Goal: Task Accomplishment & Management: Manage account settings

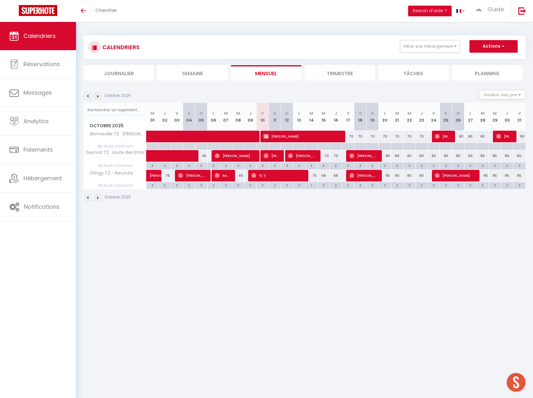
click at [99, 97] on img at bounding box center [97, 96] width 7 height 7
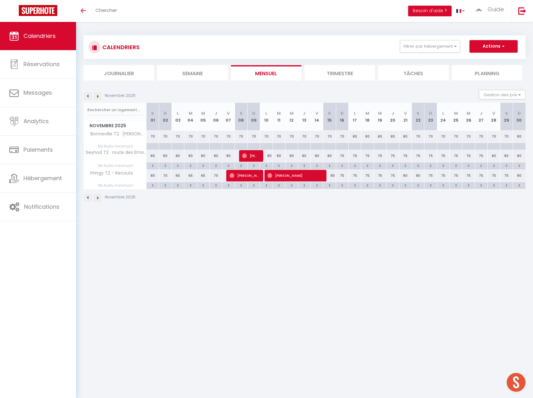
click at [99, 97] on img at bounding box center [97, 96] width 7 height 7
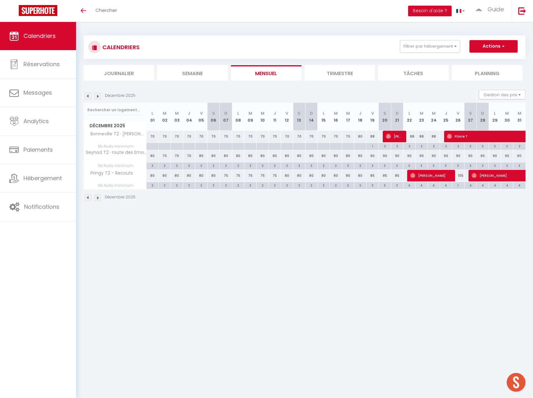
click at [97, 98] on img at bounding box center [97, 96] width 7 height 7
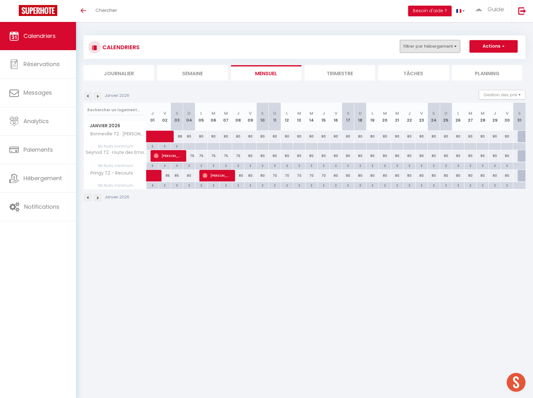
click at [423, 47] on button "Filtrer par hébergement" at bounding box center [430, 46] width 60 height 13
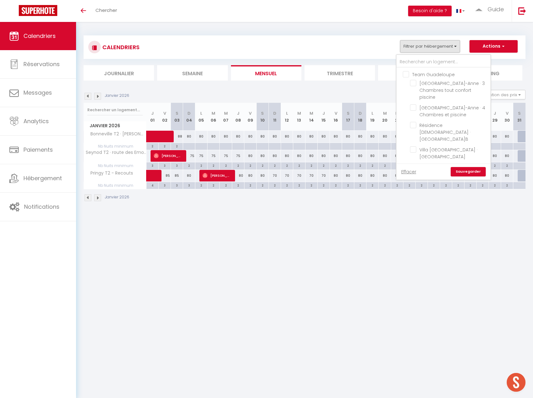
click at [407, 74] on input "Team Guadeloupe" at bounding box center [450, 74] width 94 height 6
checkbox input "true"
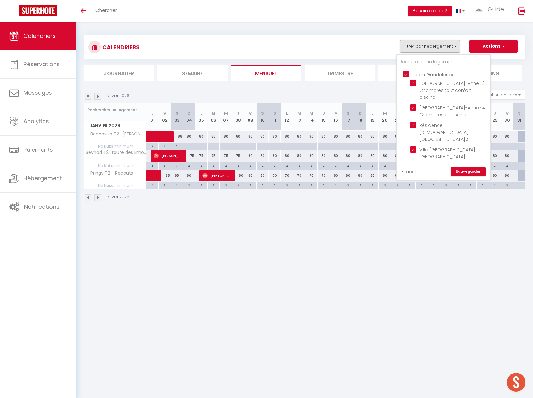
checkbox input "true"
checkbox input "false"
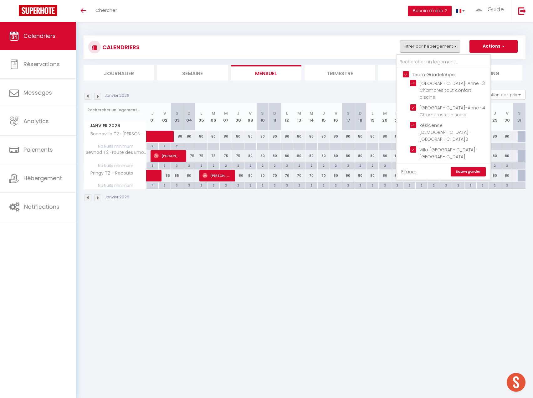
checkbox input "false"
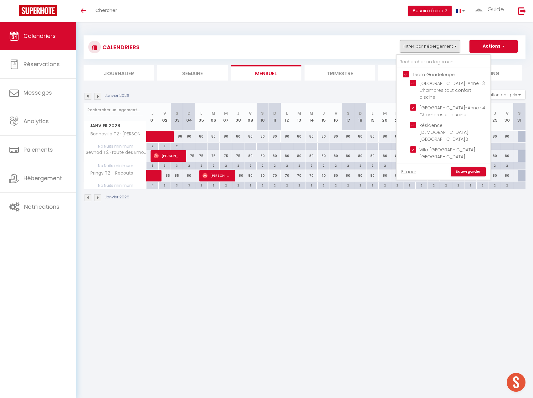
checkbox input "false"
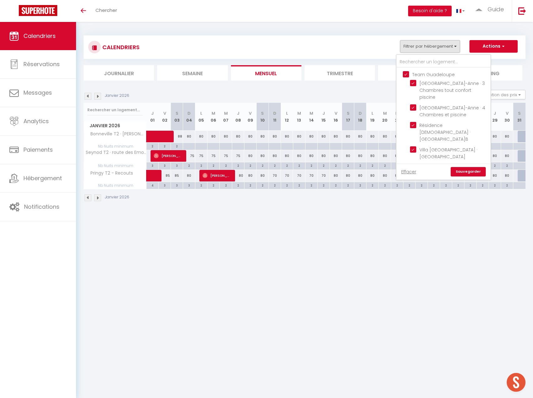
checkbox input "false"
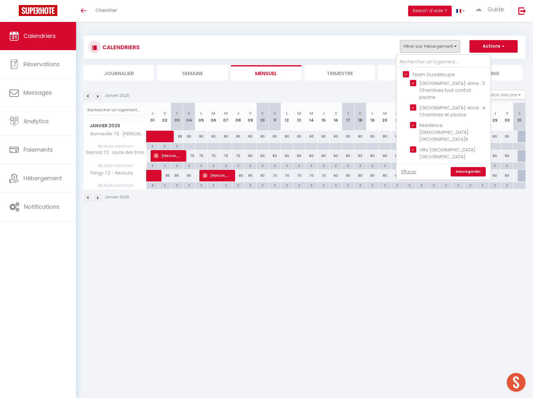
checkbox input "false"
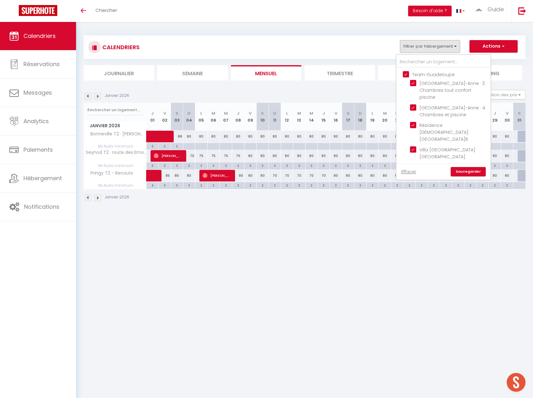
checkbox input "false"
click at [407, 74] on input "Team Guadeloupe" at bounding box center [450, 74] width 94 height 6
checkbox input "false"
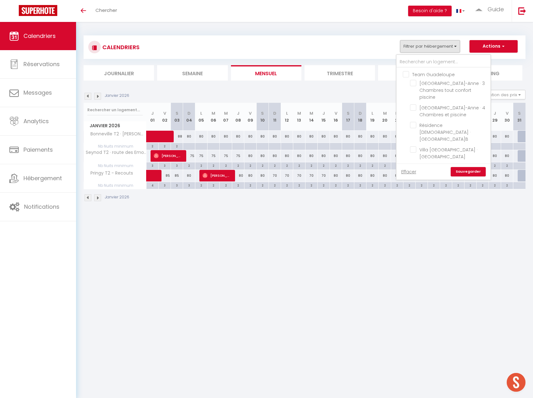
checkbox input "false"
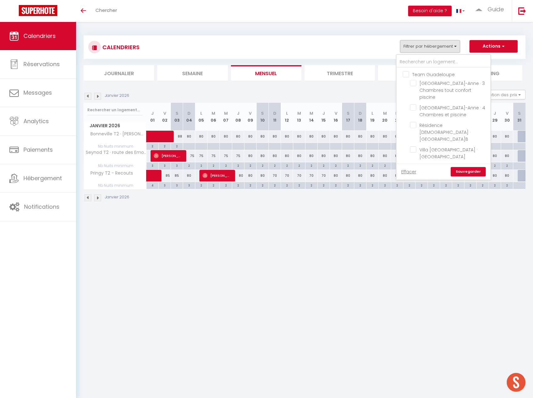
checkbox input "false"
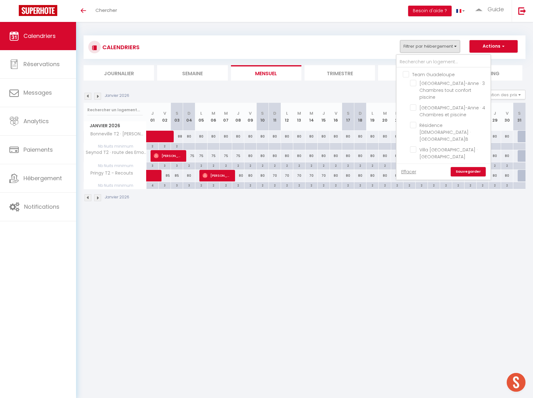
checkbox input "false"
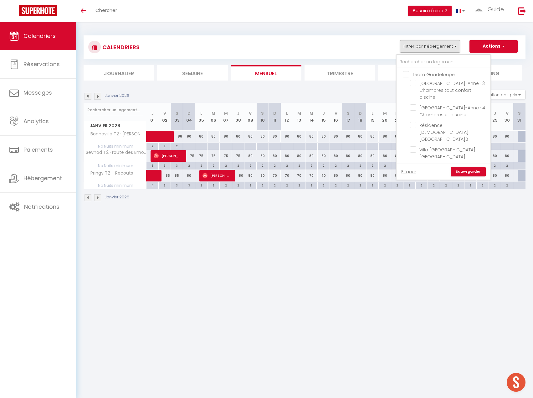
checkbox input "false"
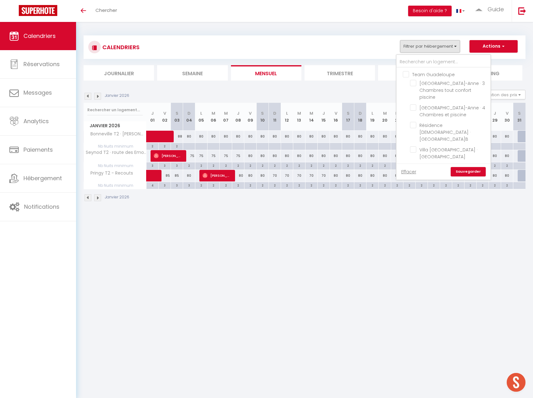
checkbox input "false"
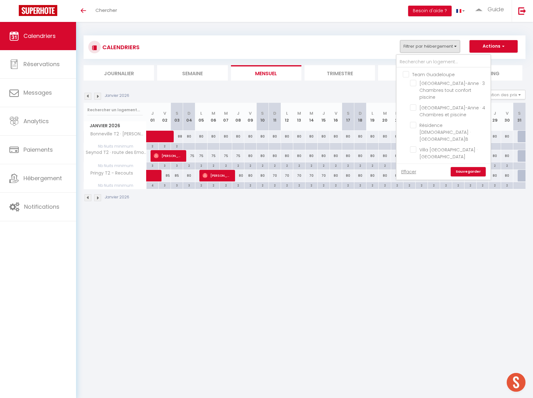
checkbox input "false"
click at [413, 83] on input "[GEOGRAPHIC_DATA]-Anne · 3 Chambres tout confort piscine" at bounding box center [449, 83] width 78 height 6
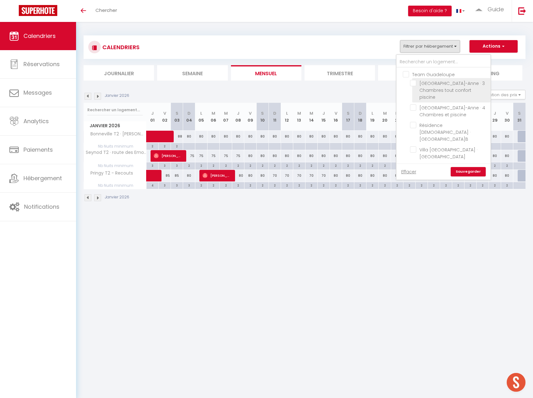
checkbox input "true"
checkbox input "false"
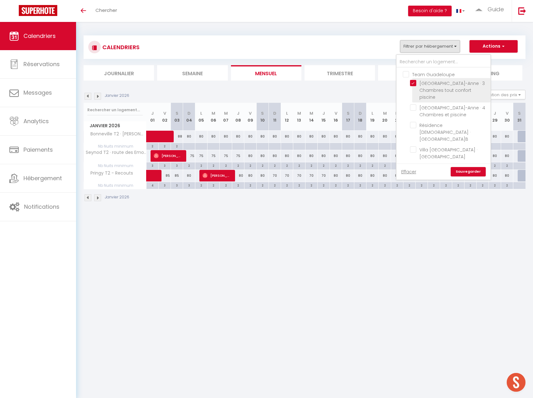
checkbox input "false"
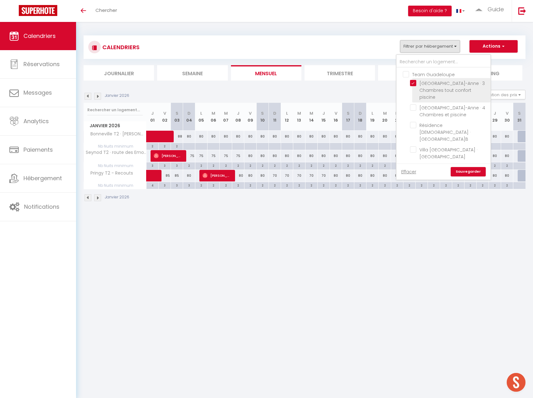
checkbox input "false"
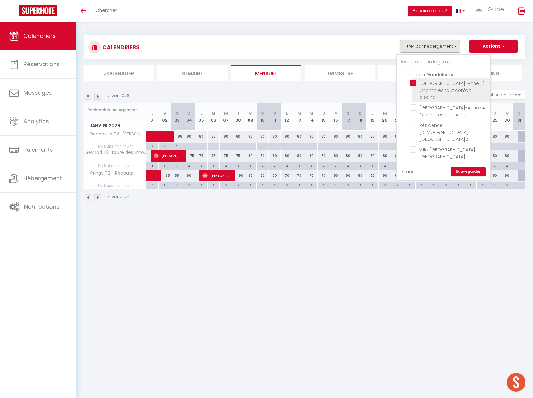
checkbox input "false"
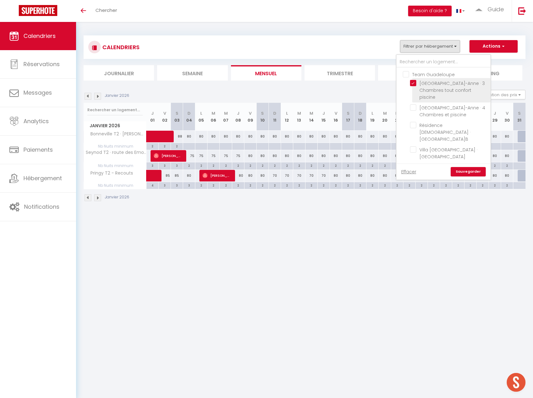
checkbox input "false"
click at [412, 109] on input "[GEOGRAPHIC_DATA]-Anne · 4 Chambres et piscine" at bounding box center [449, 107] width 78 height 6
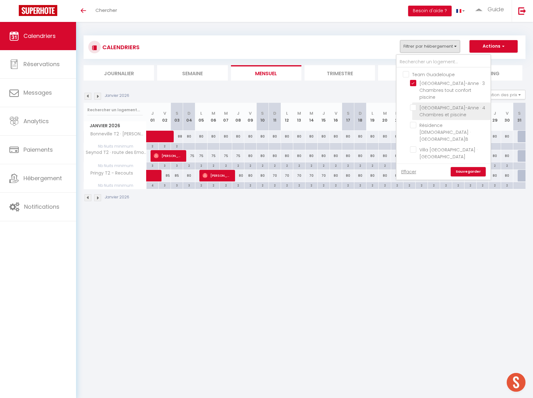
checkbox input "true"
checkbox input "false"
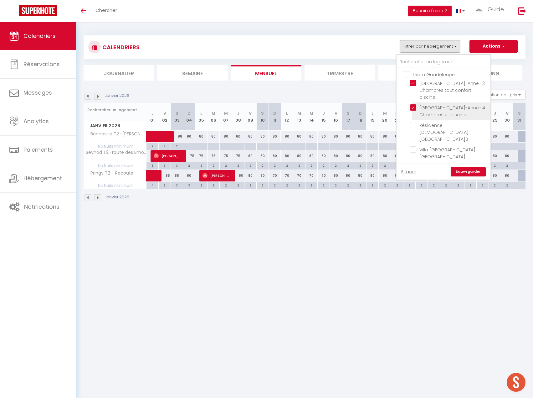
checkbox input "false"
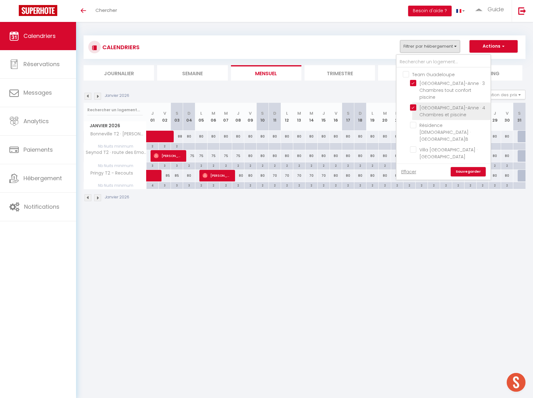
checkbox input "false"
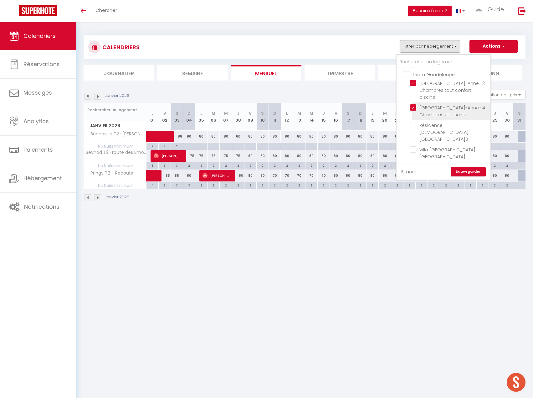
checkbox input "false"
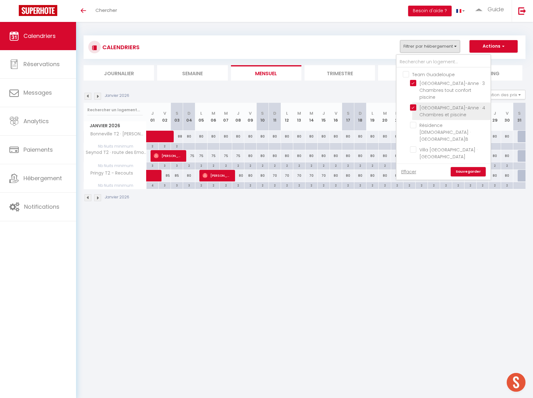
checkbox input "false"
click at [471, 172] on link "Sauvegarder" at bounding box center [468, 171] width 35 height 9
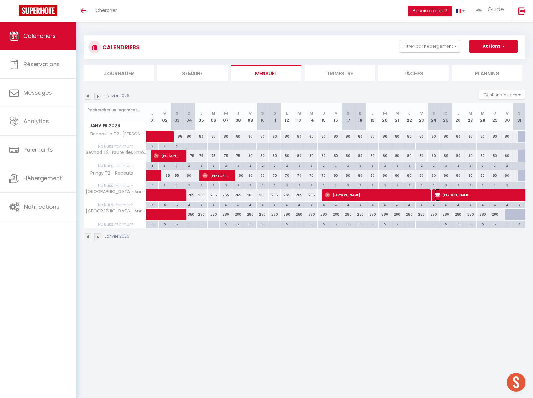
click at [455, 195] on span "[PERSON_NAME]" at bounding box center [543, 195] width 216 height 12
select select "KO"
select select "0"
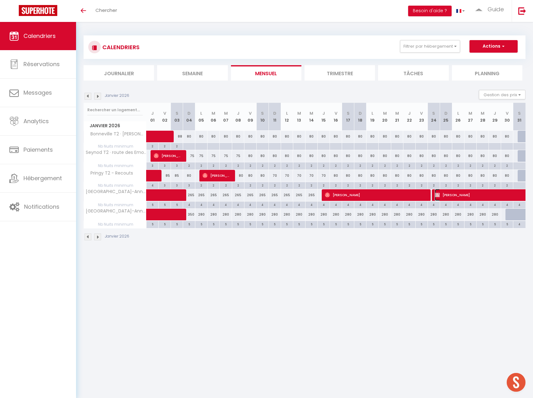
select select "1"
select select
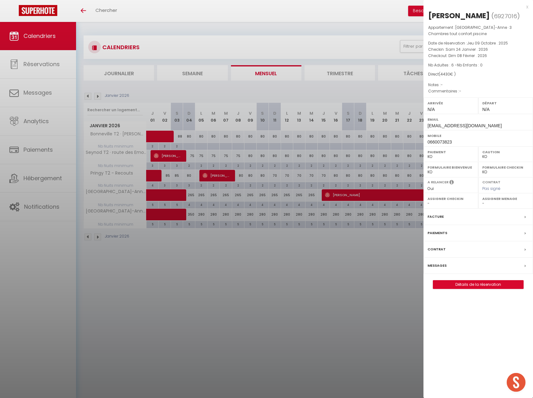
select select "48299"
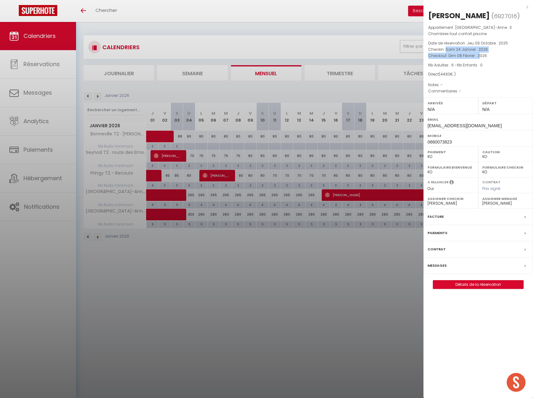
drag, startPoint x: 447, startPoint y: 60, endPoint x: 480, endPoint y: 65, distance: 33.8
click at [480, 65] on div "Appartement : [GEOGRAPHIC_DATA] · 3 Chambres tout confort piscine Date de réser…" at bounding box center [479, 59] width 110 height 70
click at [436, 53] on p "Checkin : [PERSON_NAME][DATE] . 2026" at bounding box center [479, 49] width 100 height 6
drag, startPoint x: 429, startPoint y: 59, endPoint x: 493, endPoint y: 65, distance: 64.2
click at [493, 65] on div "Appartement : [GEOGRAPHIC_DATA] · 3 Chambres tout confort piscine Date de réser…" at bounding box center [479, 59] width 110 height 70
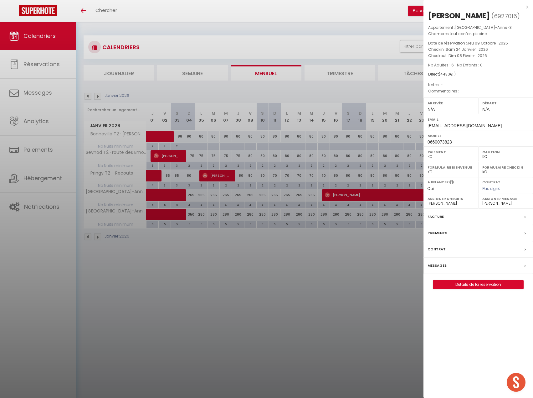
copy div "Checkin : [PERSON_NAME][DATE] . 2026 Checkout : [DATE] . 2026"
click at [526, 8] on div "x" at bounding box center [476, 7] width 105 height 8
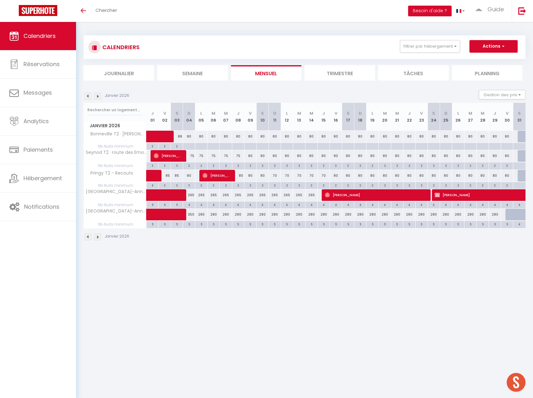
click at [177, 146] on div "2" at bounding box center [177, 146] width 12 height 6
type input "2"
type input "[DATE]"
type input "Dim 04 Janvier 2026"
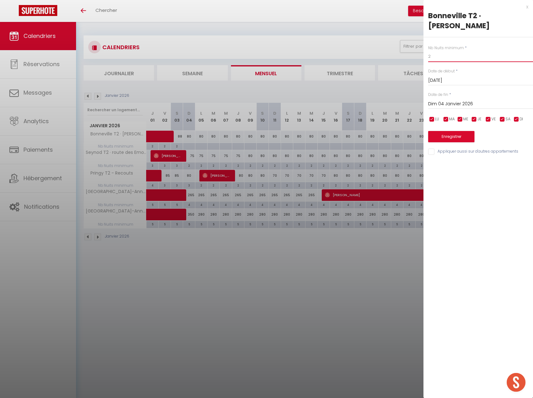
click at [443, 51] on input "2" at bounding box center [481, 56] width 105 height 11
type input "1"
click at [459, 131] on button "Enregistrer" at bounding box center [452, 136] width 46 height 11
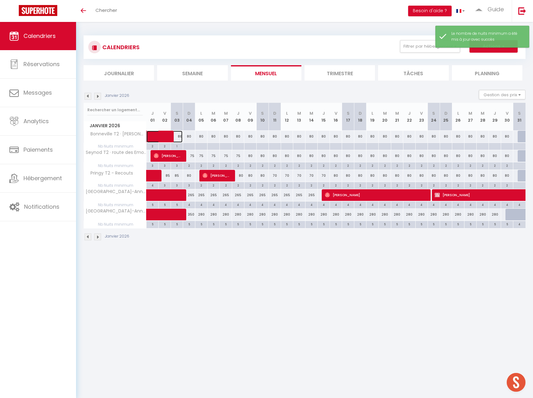
click at [178, 136] on span at bounding box center [168, 137] width 29 height 12
select select "OK"
select select
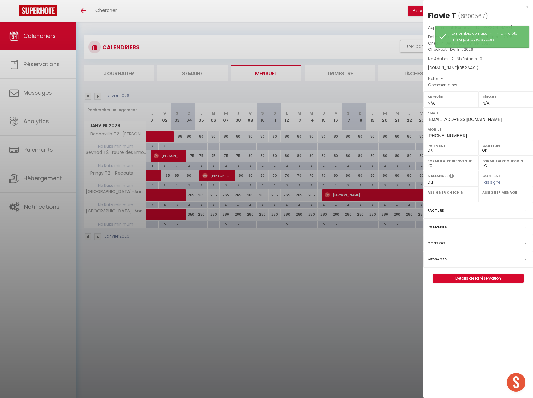
click at [530, 7] on div "x Flavie T ( 6800567 ) Appartement : Bonneville T2 · Pont Date de réservation :…" at bounding box center [479, 146] width 110 height 292
click at [201, 135] on div at bounding box center [266, 199] width 533 height 398
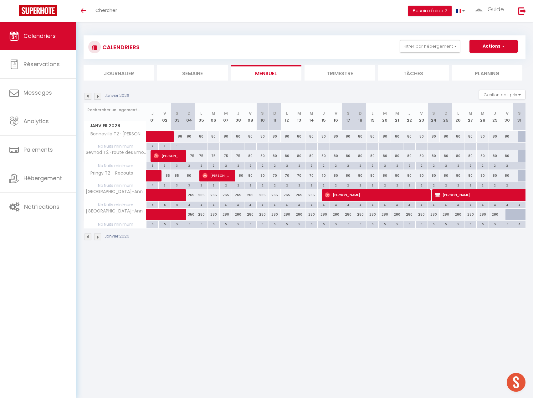
click at [201, 135] on div "80" at bounding box center [201, 137] width 12 height 12
type input "80"
type input "Lun 05 Janvier 2026"
type input "[DATE]"
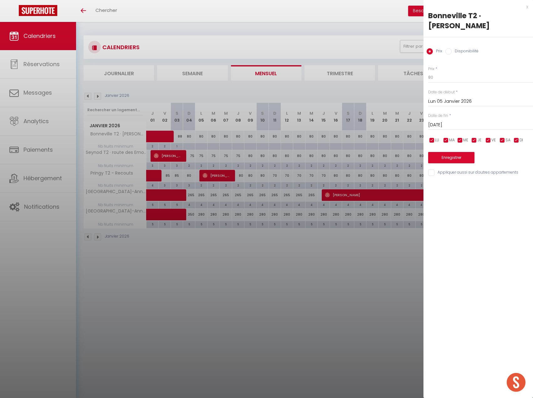
click at [451, 97] on input "Lun 05 Janvier 2026" at bounding box center [481, 101] width 105 height 8
click at [515, 131] on span "3" at bounding box center [515, 137] width 13 height 13
type input "[DATE]"
click at [453, 152] on button "Enregistrer" at bounding box center [452, 157] width 46 height 11
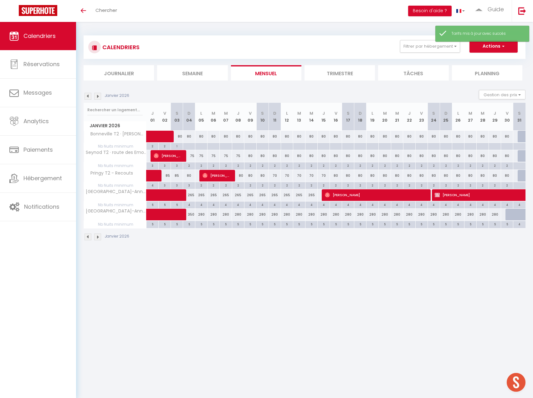
click at [189, 135] on div "80" at bounding box center [189, 137] width 12 height 12
type input "80"
type input "Dim 04 Janvier 2026"
type input "Lun 05 Janvier 2026"
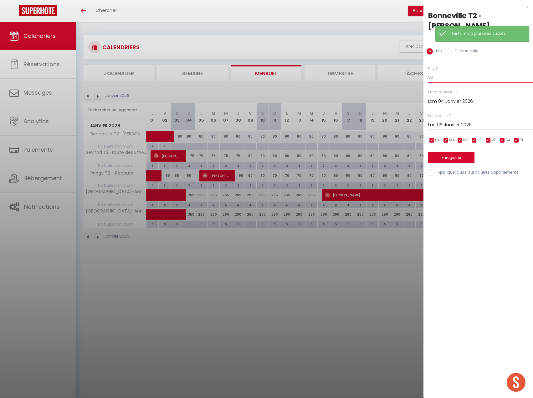
drag, startPoint x: 449, startPoint y: 68, endPoint x: 371, endPoint y: 74, distance: 79.2
click at [371, 74] on body "🟢 Des questions ou besoin d'assistance pour la migration AirBnB? Prenez rdv >>>…" at bounding box center [266, 221] width 533 height 398
type input "75"
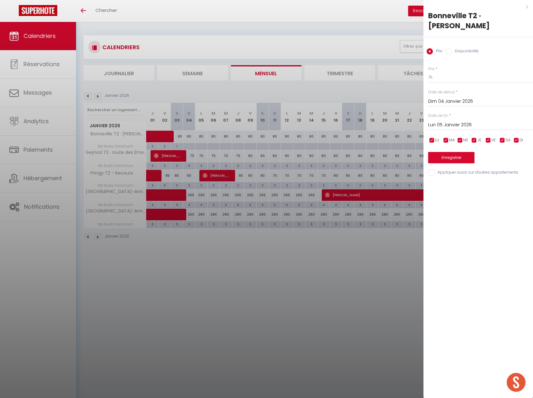
click at [463, 121] on input "Lun 05 Janvier 2026" at bounding box center [481, 125] width 105 height 8
click at [500, 167] on span "9" at bounding box center [502, 173] width 13 height 13
type input "Ven 09 Janvier 2026"
click at [455, 152] on button "Enregistrer" at bounding box center [452, 157] width 46 height 11
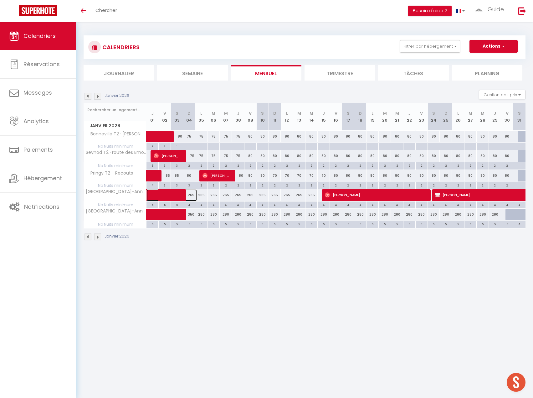
click at [192, 195] on span at bounding box center [175, 195] width 43 height 12
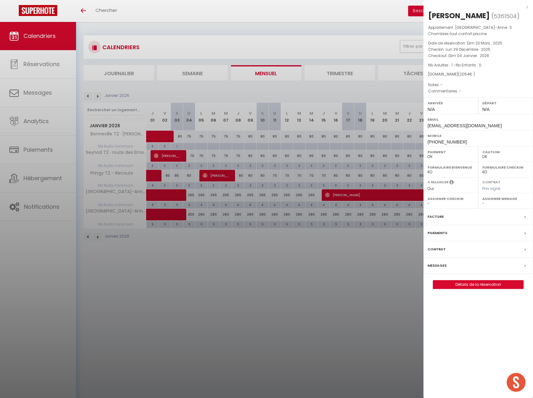
click at [242, 272] on div at bounding box center [266, 199] width 533 height 398
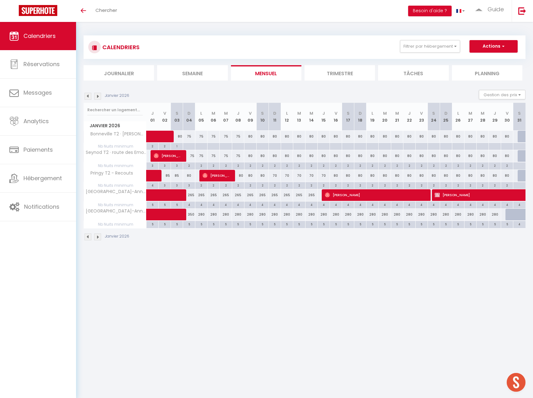
click at [213, 196] on div "265" at bounding box center [214, 195] width 12 height 12
type input "265"
type input "[DATE]"
type input "Mer 07 Janvier 2026"
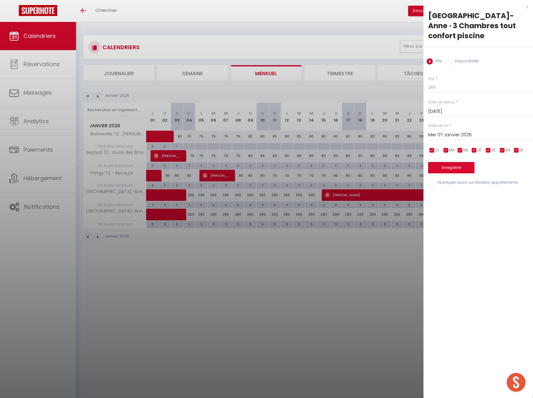
click at [474, 112] on input "[DATE]" at bounding box center [481, 111] width 105 height 8
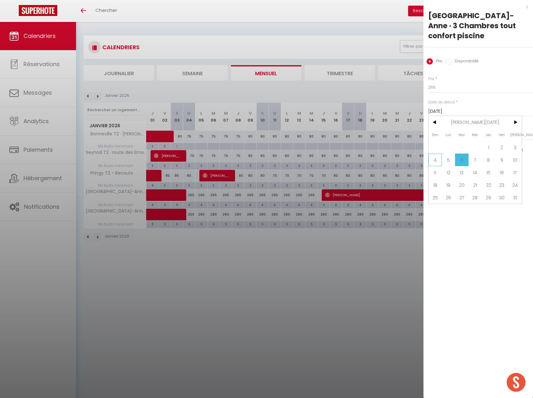
click at [434, 160] on span "4" at bounding box center [435, 159] width 13 height 13
type input "Dim 04 Janvier 2026"
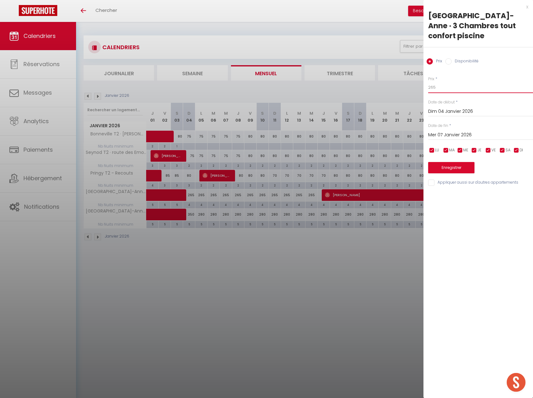
click at [447, 86] on input "265" at bounding box center [481, 87] width 105 height 11
type input "285"
click at [451, 134] on input "Mer 07 Janvier 2026" at bounding box center [481, 135] width 105 height 8
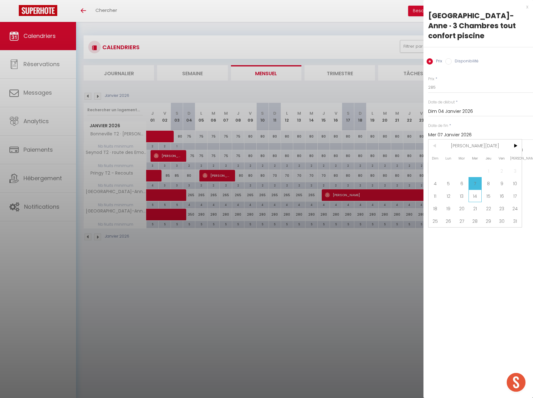
click at [478, 198] on span "14" at bounding box center [475, 196] width 13 height 13
type input "Mer 14 Janvier 2026"
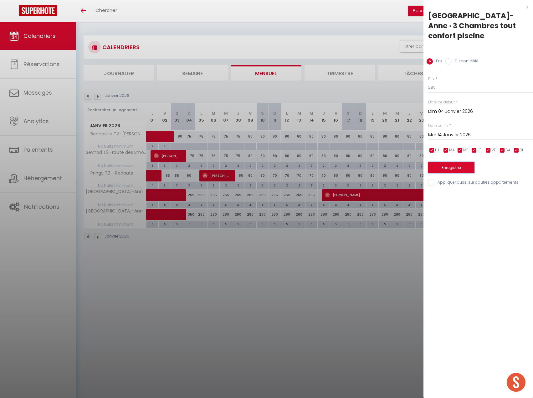
click at [452, 166] on button "Enregistrer" at bounding box center [452, 167] width 46 height 11
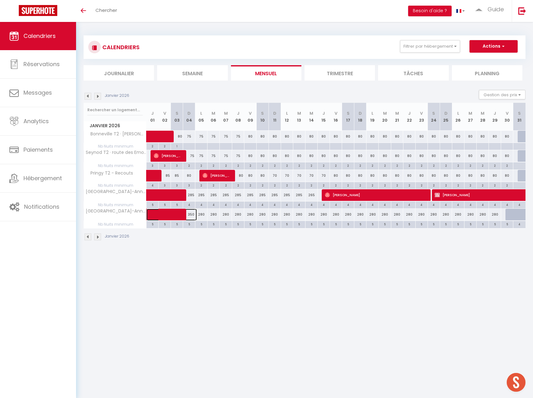
click at [192, 215] on span at bounding box center [175, 215] width 43 height 12
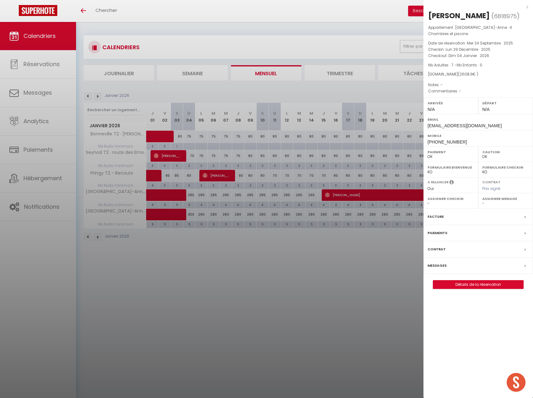
click at [346, 257] on div at bounding box center [266, 199] width 533 height 398
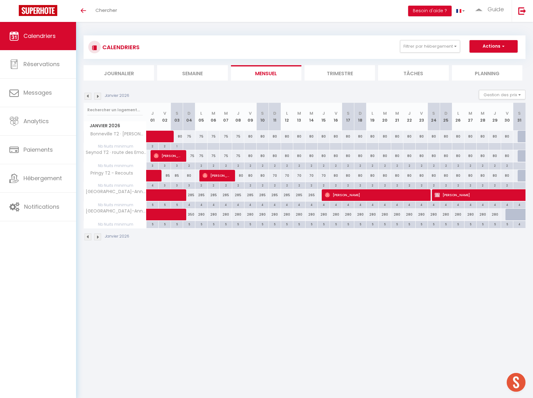
click at [214, 216] on div "280" at bounding box center [214, 215] width 12 height 12
type input "280"
type input "[DATE]"
type input "Mer 07 Janvier 2026"
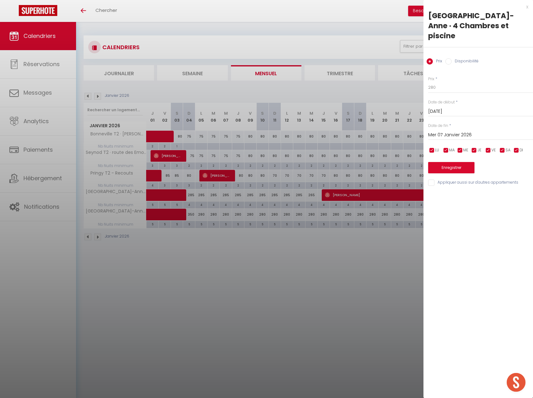
click at [454, 107] on input "[DATE]" at bounding box center [481, 111] width 105 height 8
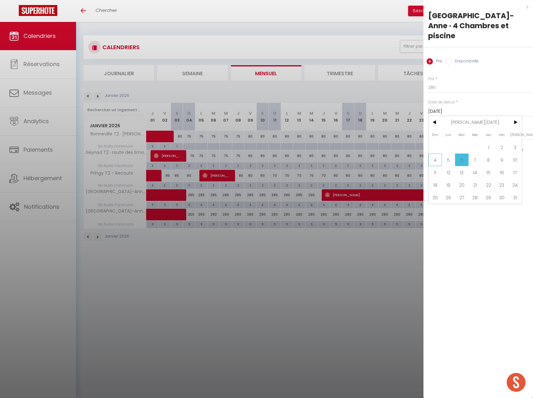
click at [434, 153] on span "4" at bounding box center [435, 159] width 13 height 13
type input "Dim 04 Janvier 2026"
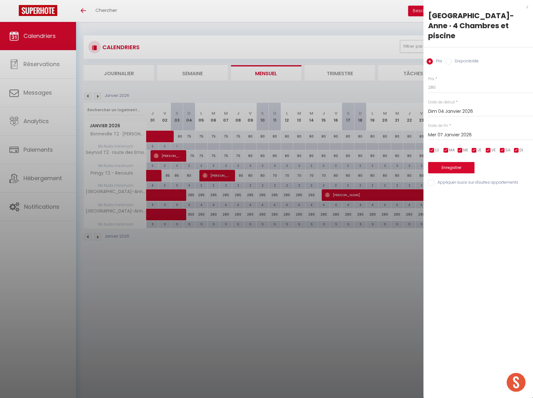
click at [487, 131] on input "Mer 07 Janvier 2026" at bounding box center [481, 135] width 105 height 8
click at [512, 177] on span "10" at bounding box center [515, 183] width 13 height 13
type input "[DATE]"
click at [446, 82] on input "280" at bounding box center [481, 87] width 105 height 11
click at [449, 162] on button "Enregistrer" at bounding box center [452, 167] width 46 height 11
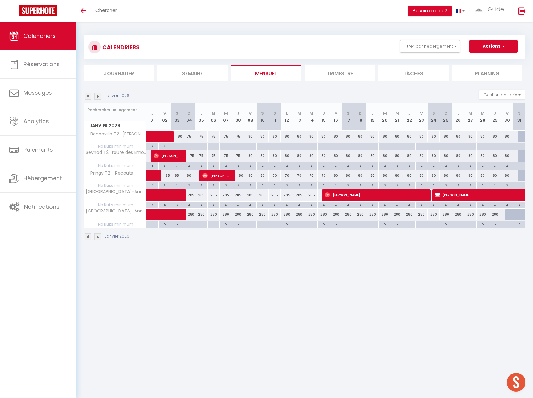
click at [97, 96] on img at bounding box center [97, 96] width 7 height 7
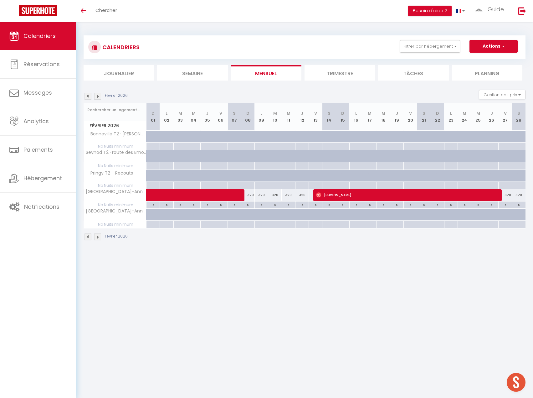
click at [87, 97] on img at bounding box center [88, 96] width 7 height 7
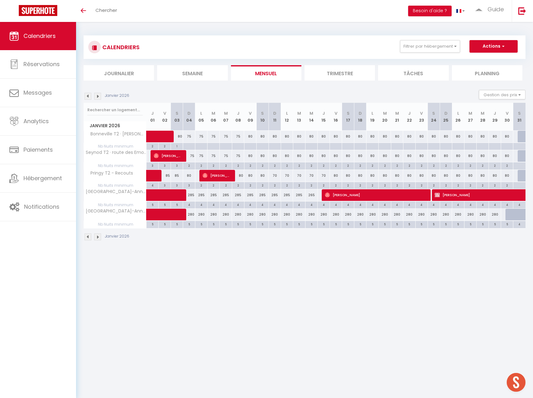
click at [313, 195] on div "265" at bounding box center [312, 195] width 12 height 12
type input "265"
type input "Mer 14 Janvier 2026"
type input "Jeu 15 Janvier 2026"
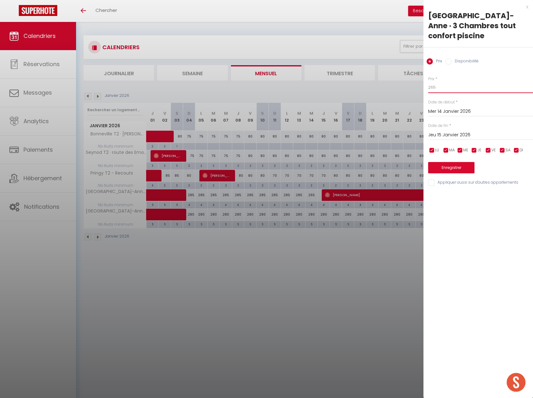
click at [442, 90] on input "265" at bounding box center [481, 87] width 105 height 11
type input "285"
click at [457, 164] on button "Enregistrer" at bounding box center [452, 167] width 46 height 11
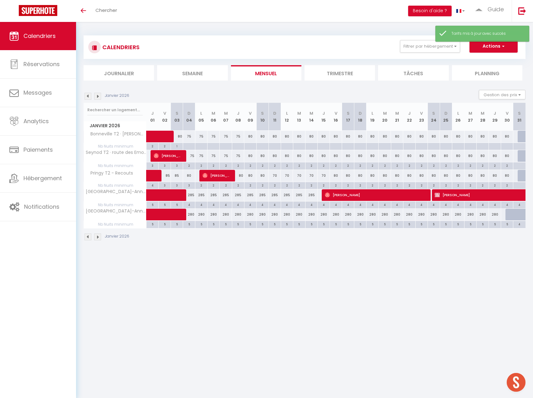
click at [98, 97] on img at bounding box center [97, 96] width 7 height 7
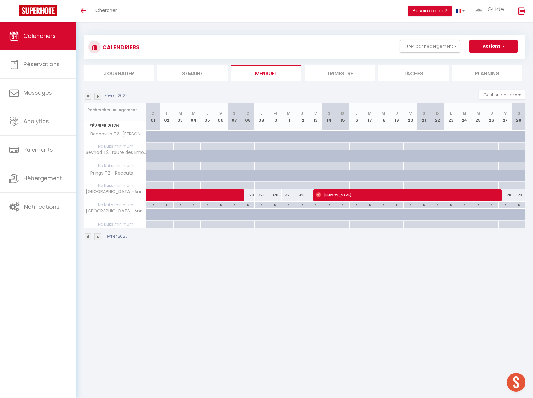
click at [89, 96] on img at bounding box center [88, 96] width 7 height 7
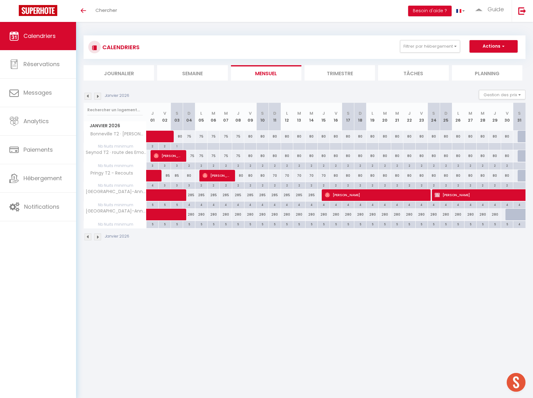
click at [360, 214] on div "280" at bounding box center [361, 215] width 12 height 12
type input "280"
type input "Dim 18 Janvier 2026"
type input "Lun 19 Janvier 2026"
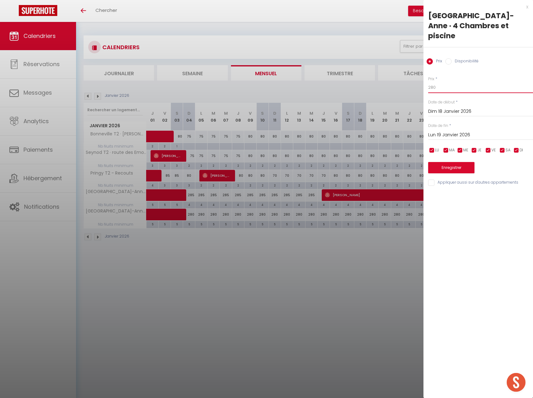
drag, startPoint x: 447, startPoint y: 79, endPoint x: 405, endPoint y: 79, distance: 41.7
click at [405, 79] on body "🟢 Des questions ou besoin d'assistance pour la migration AirBnB? Prenez rdv >>>…" at bounding box center [266, 221] width 533 height 398
type input "300"
click at [448, 131] on input "Lun 19 Janvier 2026" at bounding box center [481, 135] width 105 height 8
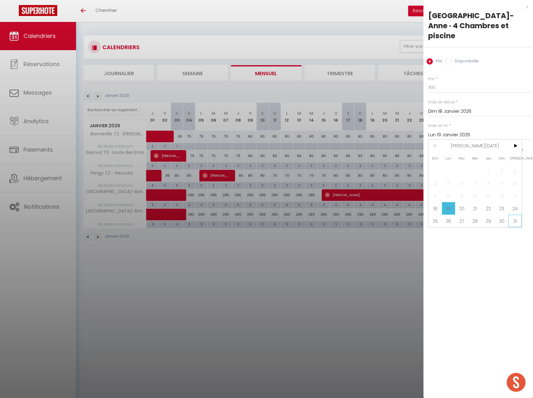
click at [517, 215] on span "31" at bounding box center [515, 221] width 13 height 13
type input "[DATE]"
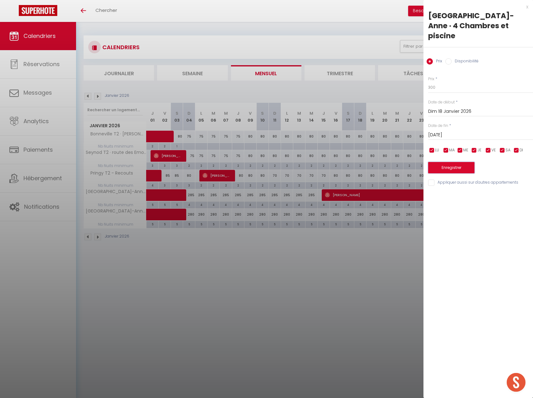
click at [451, 162] on button "Enregistrer" at bounding box center [452, 167] width 46 height 11
